Goal: Navigation & Orientation: Find specific page/section

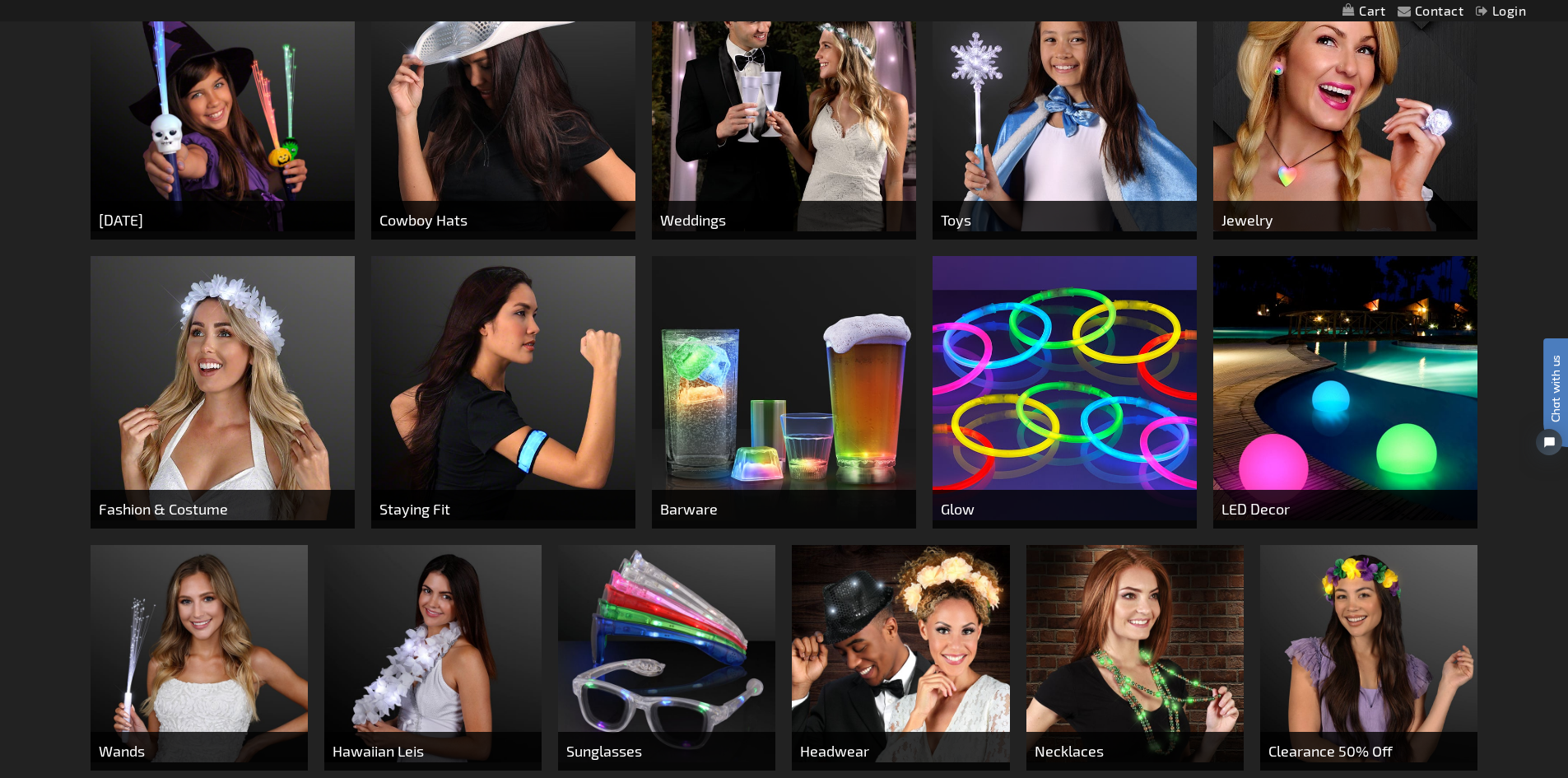
scroll to position [823, 0]
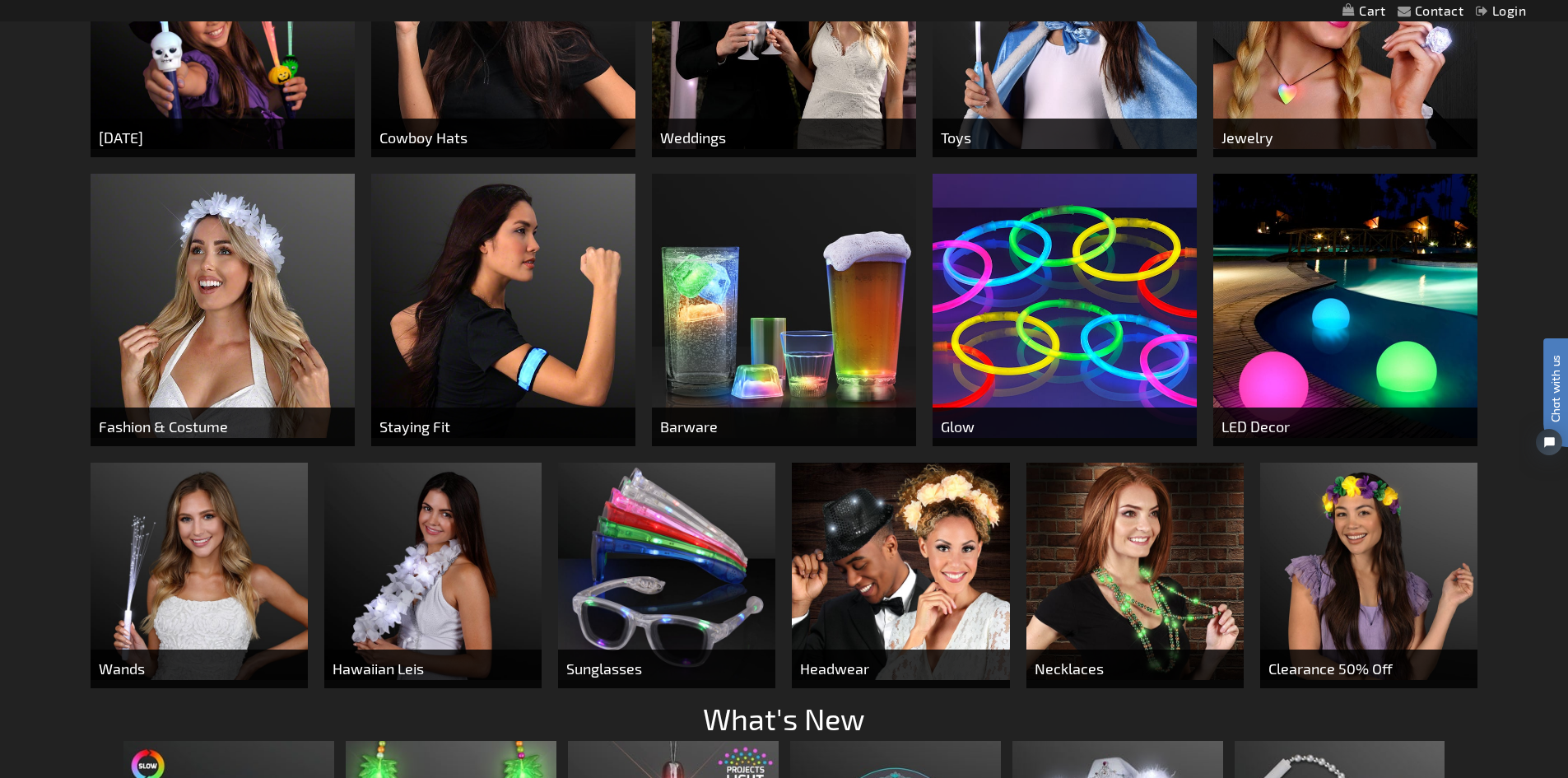
click at [440, 513] on img at bounding box center [433, 571] width 217 height 217
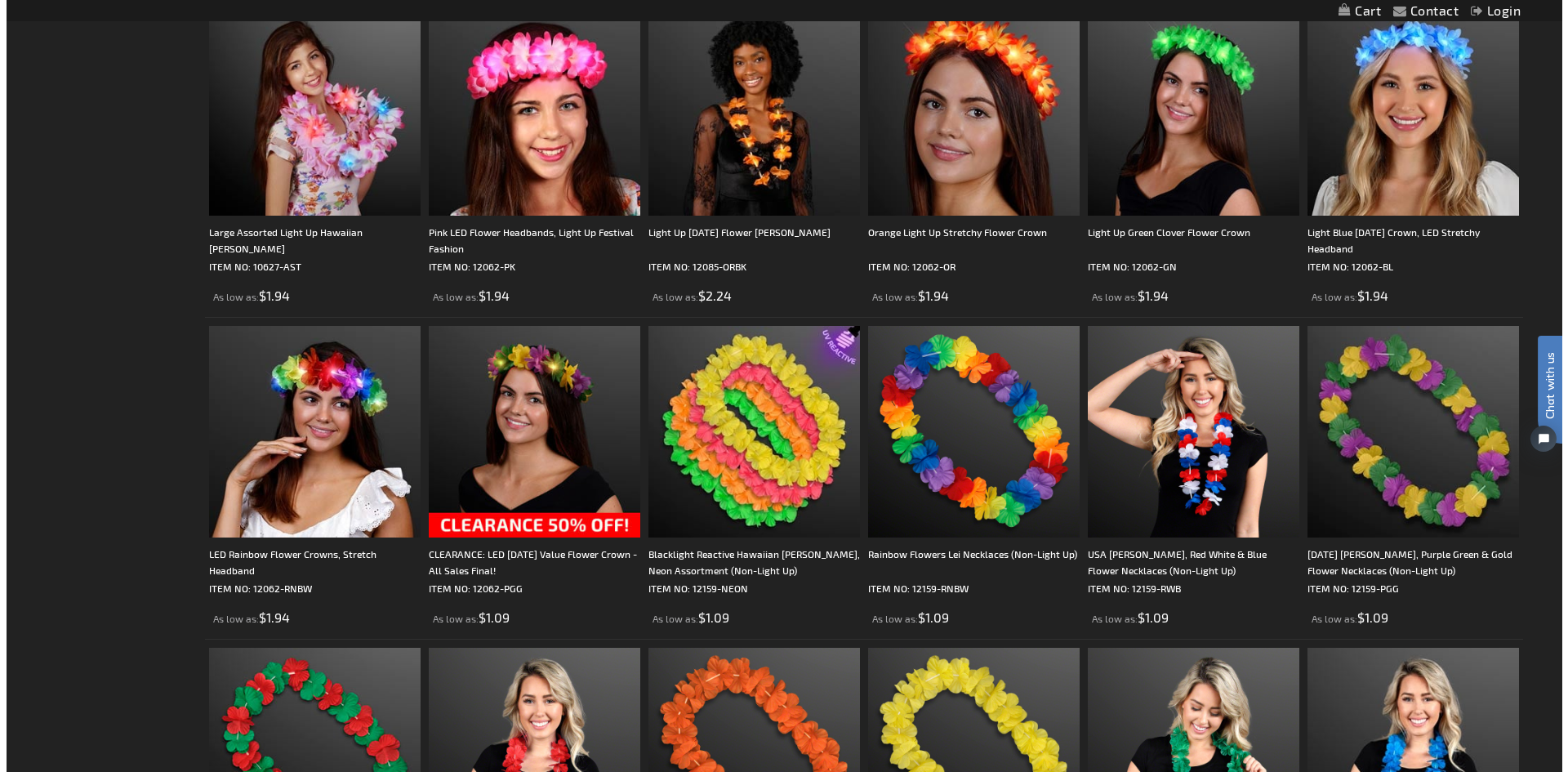
scroll to position [1641, 0]
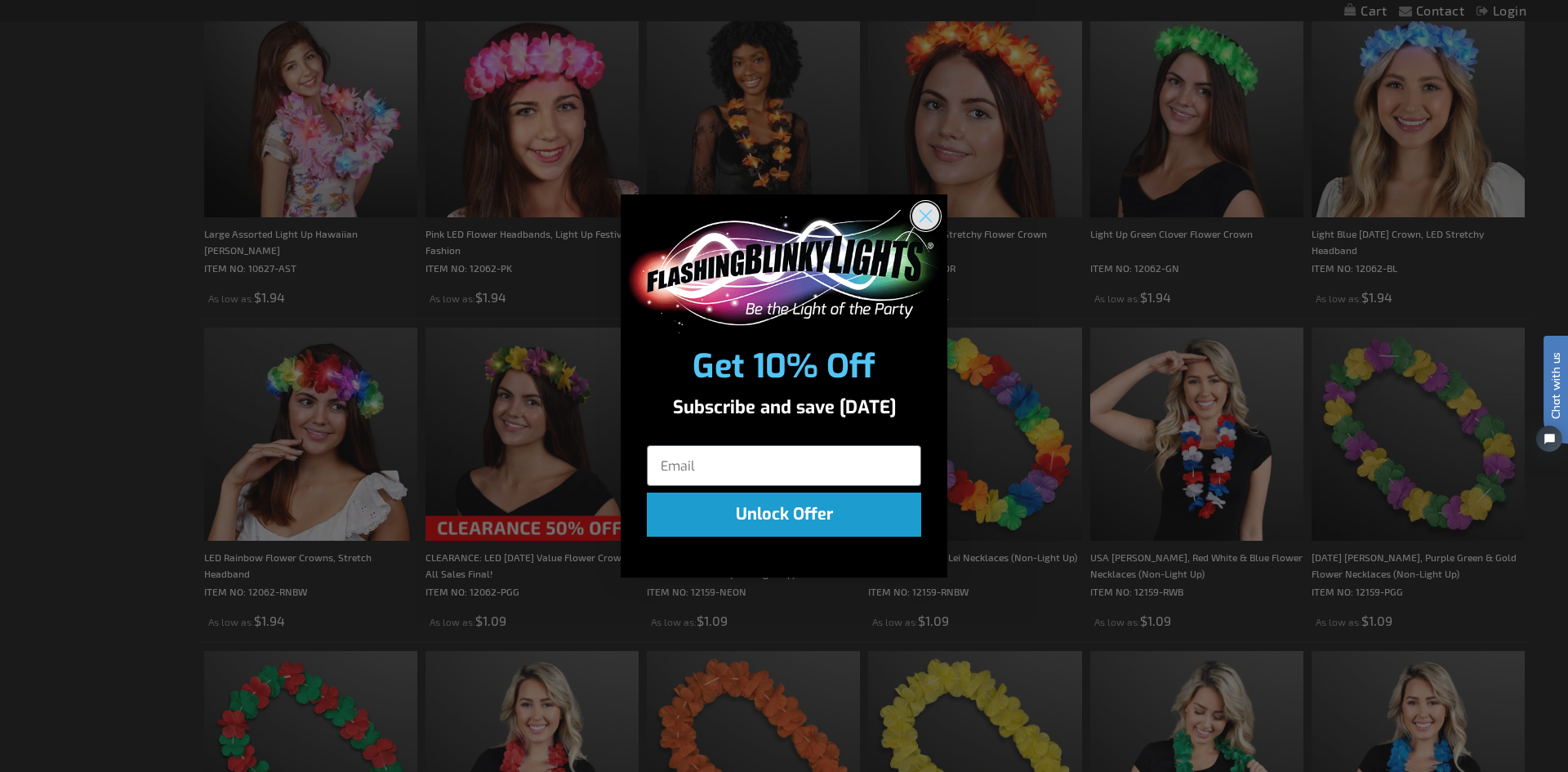
click at [938, 202] on icon "Close dialog" at bounding box center [926, 216] width 29 height 29
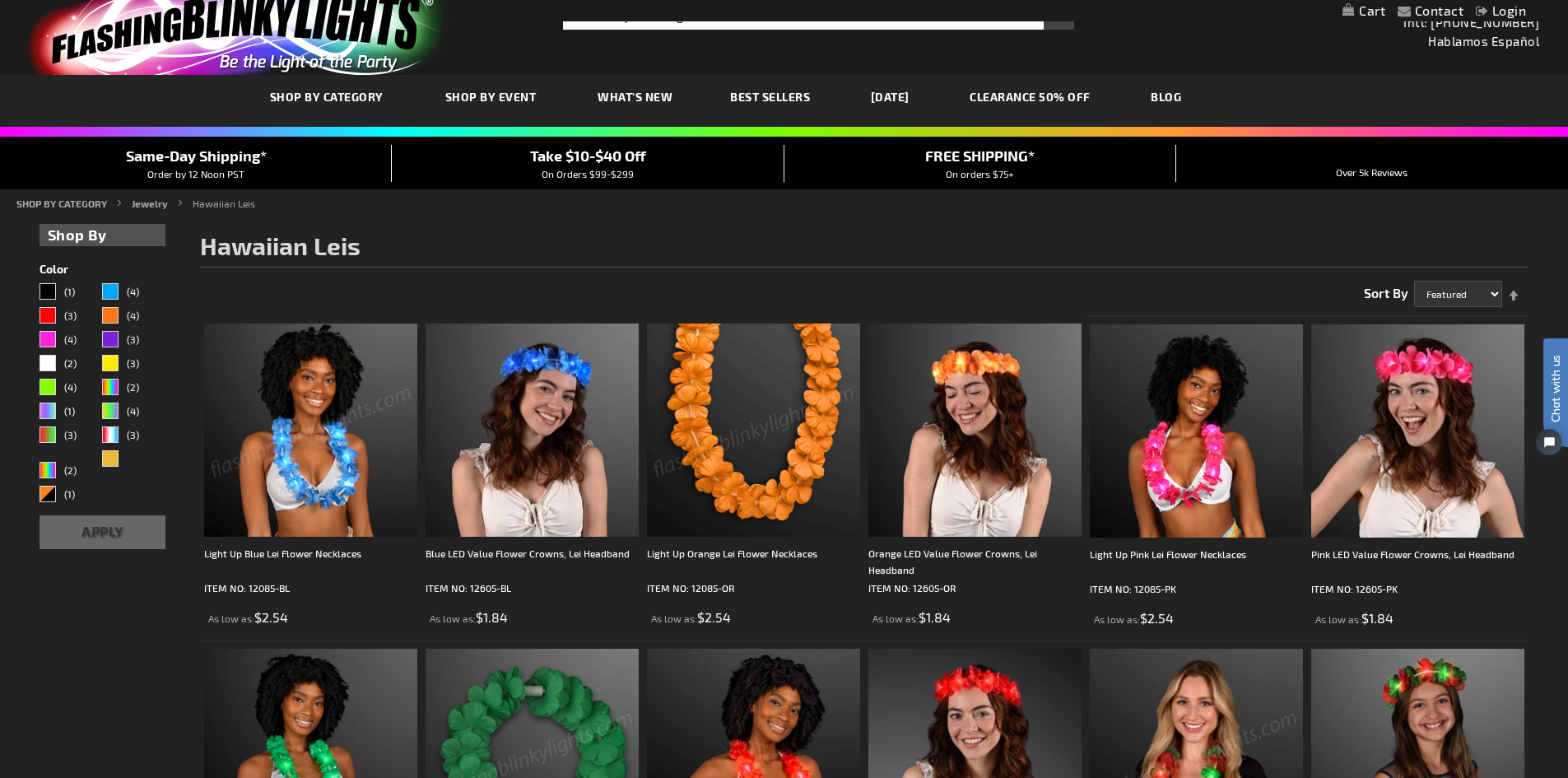
scroll to position [0, 0]
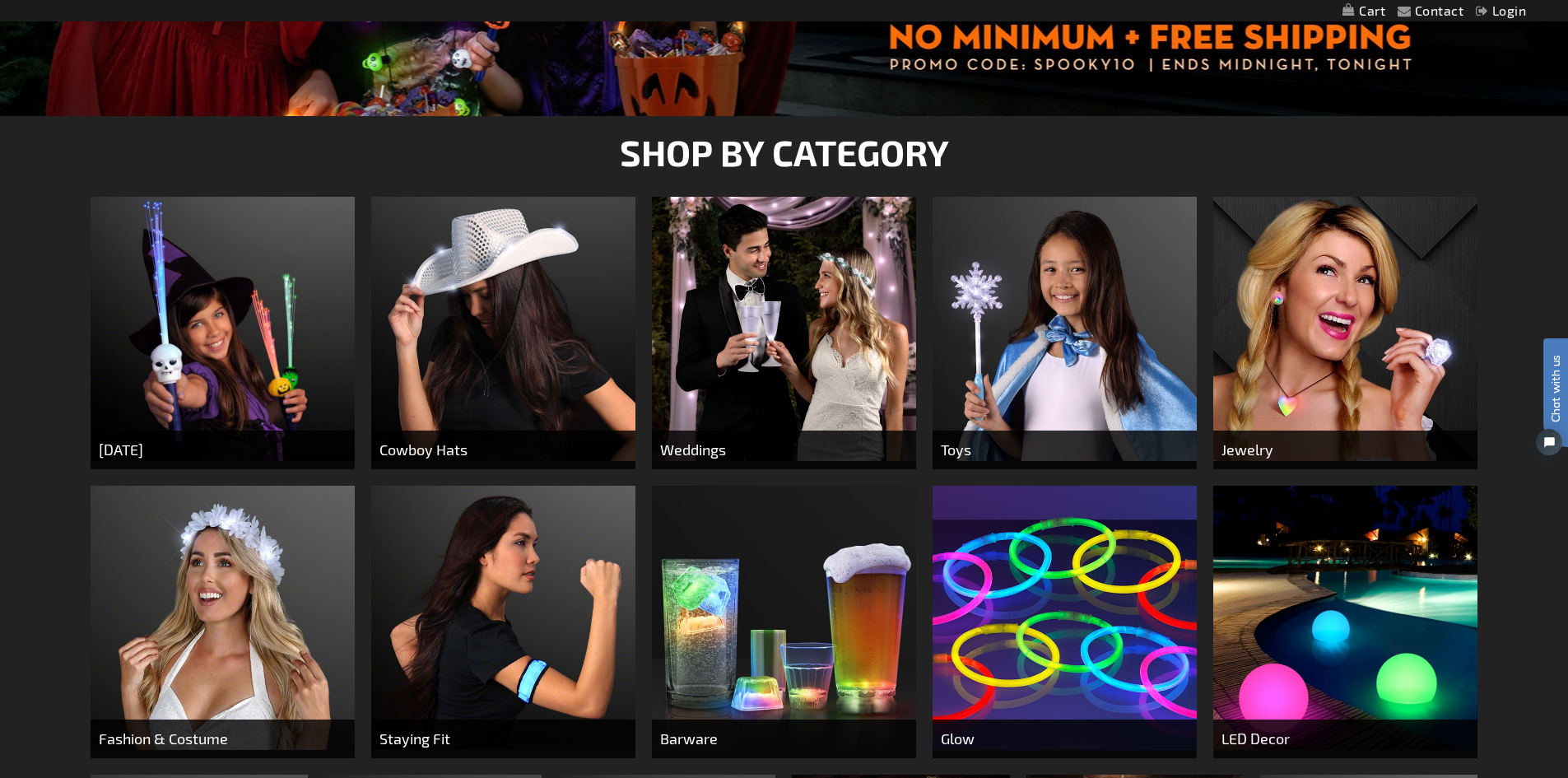
scroll to position [412, 0]
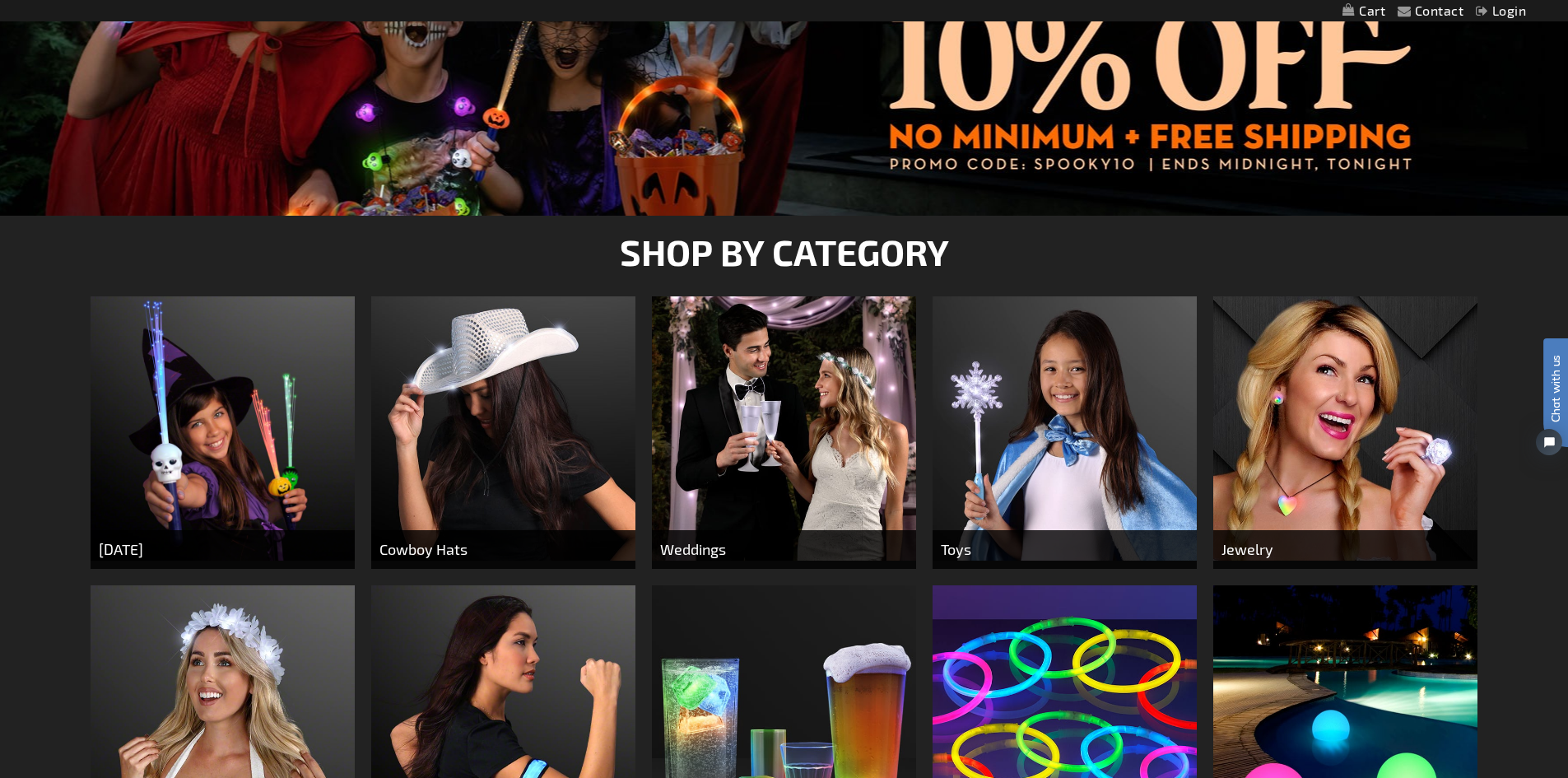
click at [723, 402] on img at bounding box center [784, 428] width 264 height 264
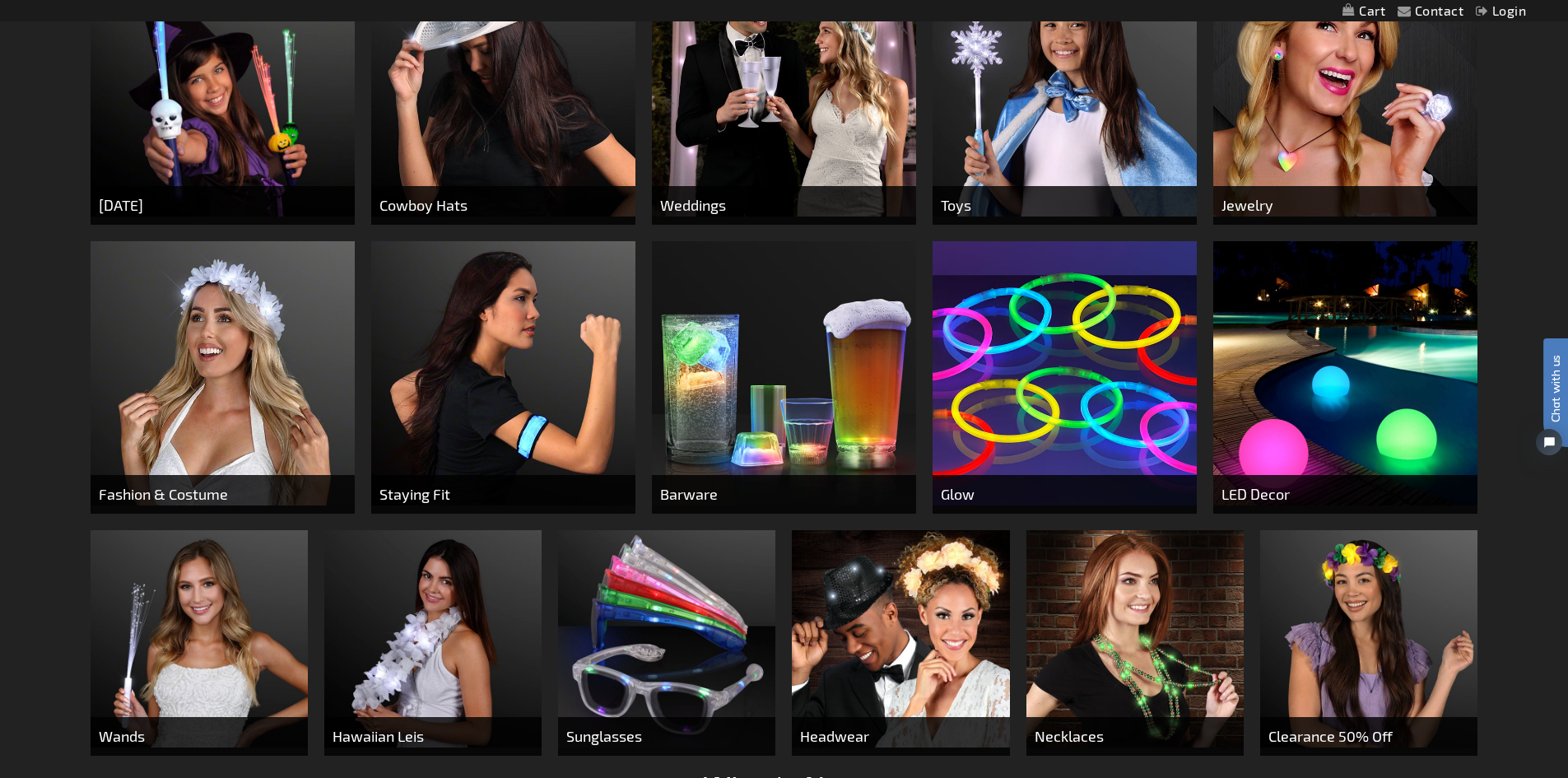
scroll to position [906, 0]
